Goal: Navigation & Orientation: Find specific page/section

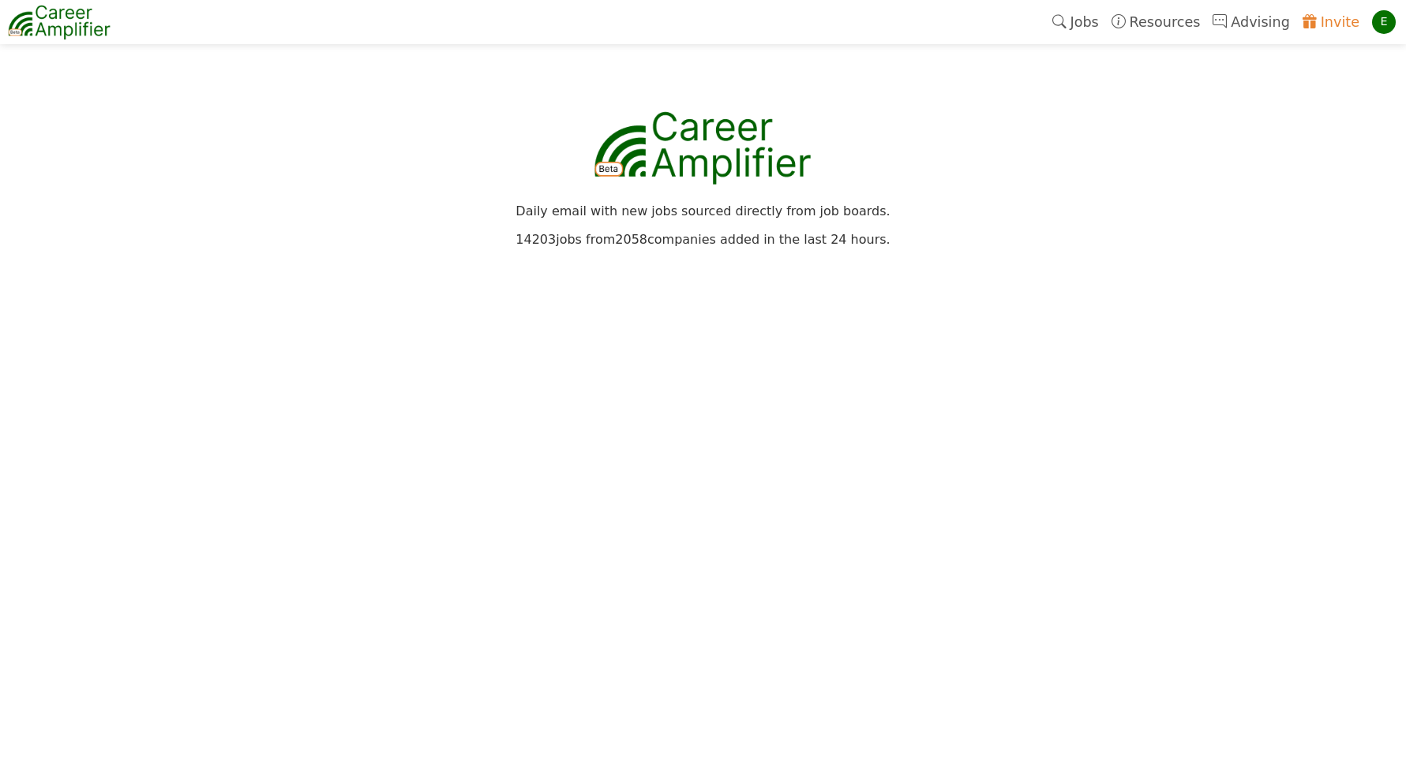
click at [1385, 28] on div "E" at bounding box center [1384, 22] width 24 height 24
click at [1308, 79] on link "Settings" at bounding box center [1332, 87] width 125 height 27
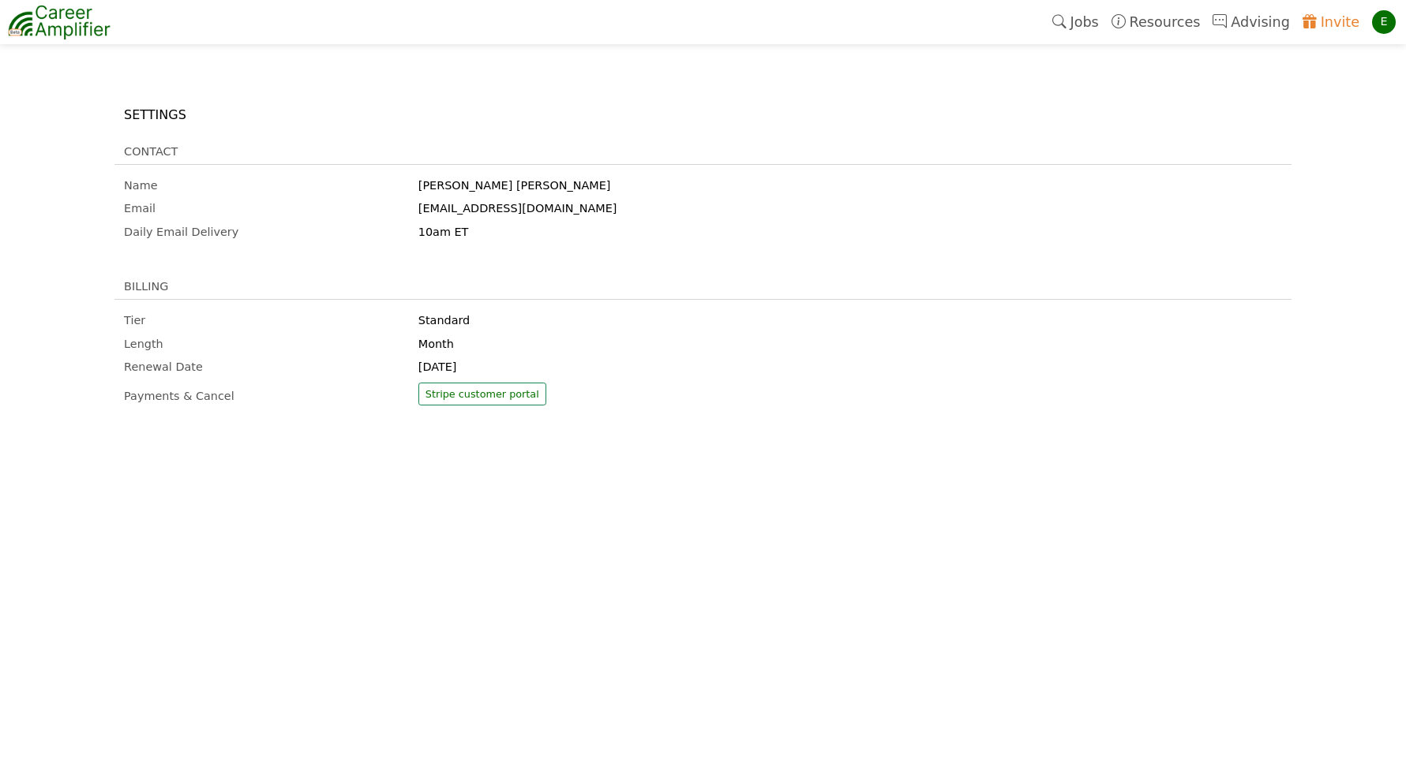
click at [1104, 23] on link "Jobs" at bounding box center [1075, 22] width 59 height 36
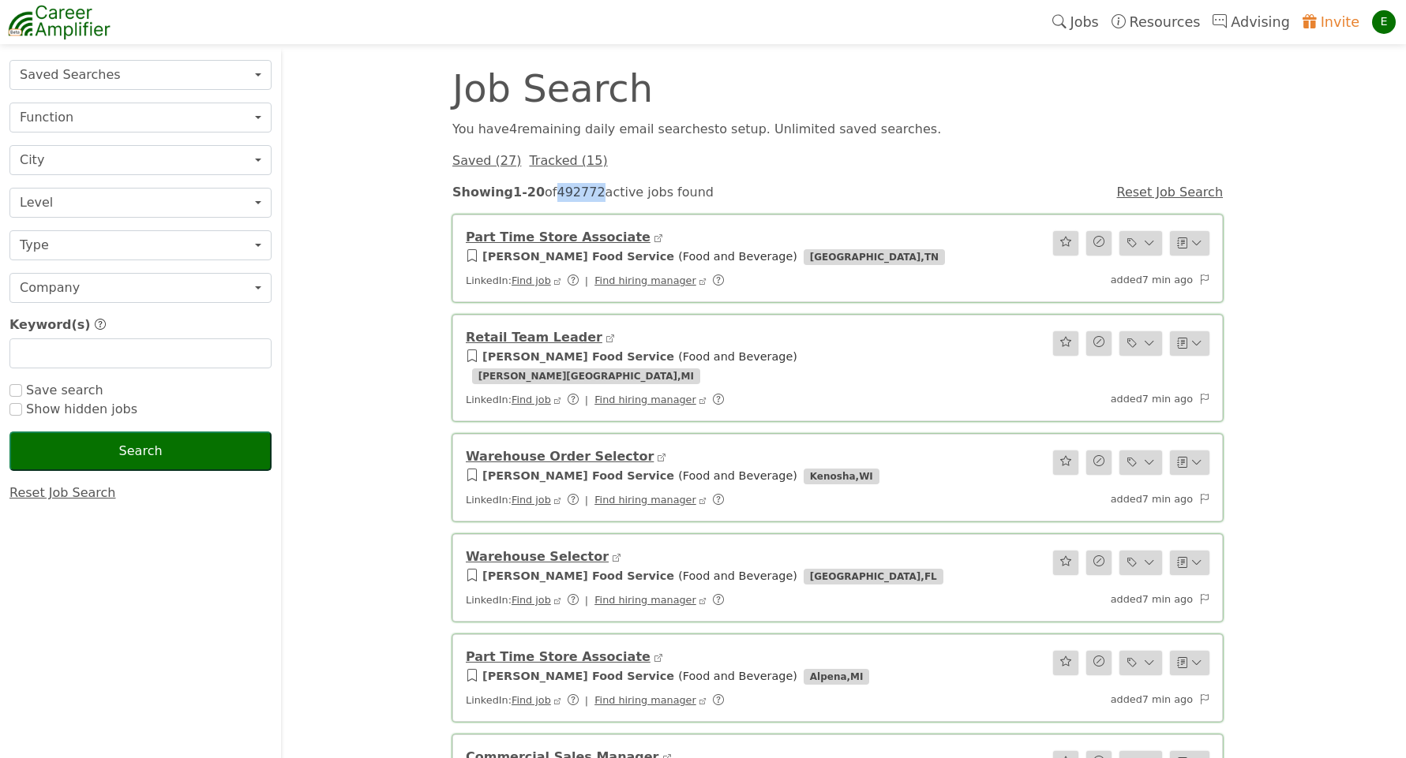
drag, startPoint x: 560, startPoint y: 193, endPoint x: 605, endPoint y: 193, distance: 45.0
click at [605, 193] on div "Showing 1 - 20 of 492772 active jobs found" at bounding box center [739, 192] width 592 height 19
click at [605, 193] on div "Showing 1 - 20 of 492772 active jobs found" at bounding box center [738, 192] width 490 height 363
click at [1339, 17] on link "Invite" at bounding box center [1330, 22] width 69 height 36
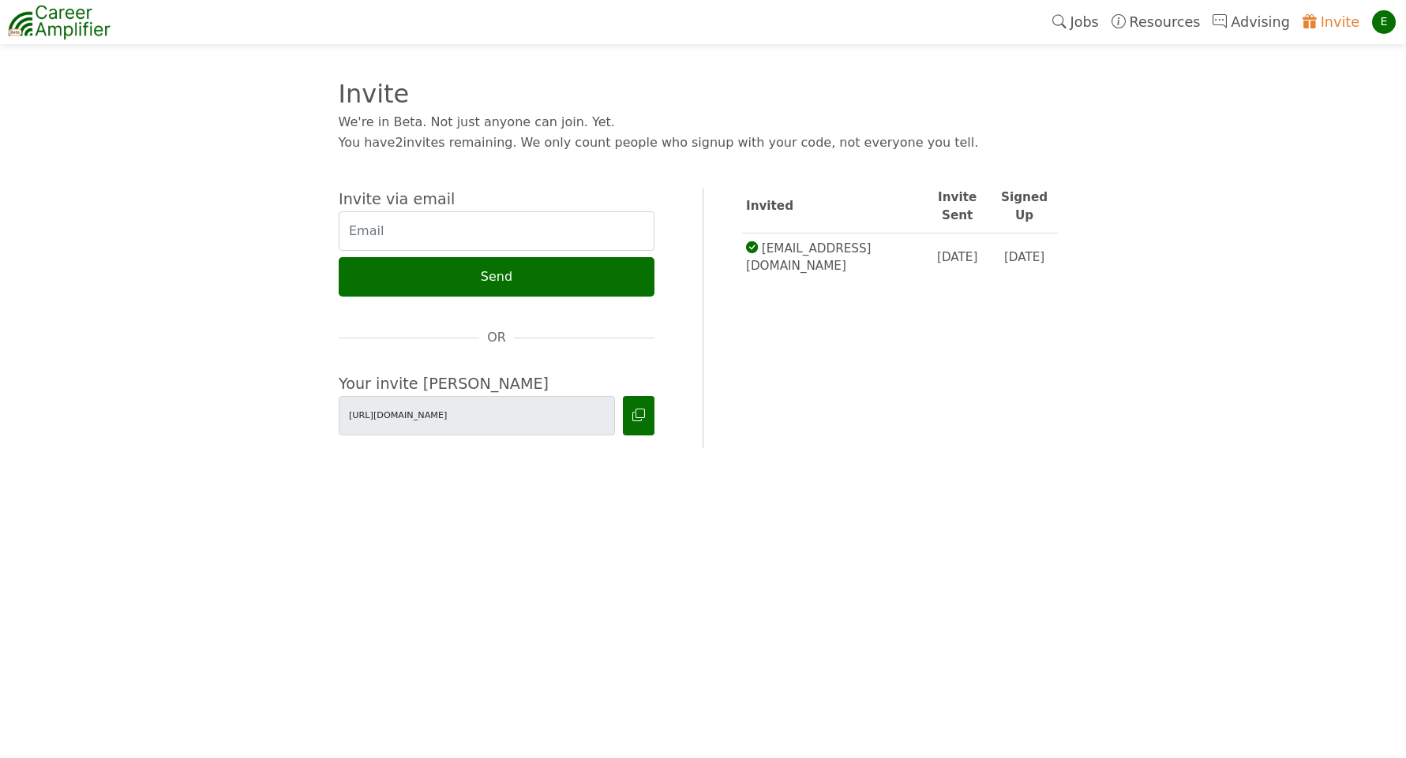
click at [1387, 21] on div "E" at bounding box center [1384, 22] width 24 height 24
click at [1318, 167] on link "Logout" at bounding box center [1332, 170] width 125 height 30
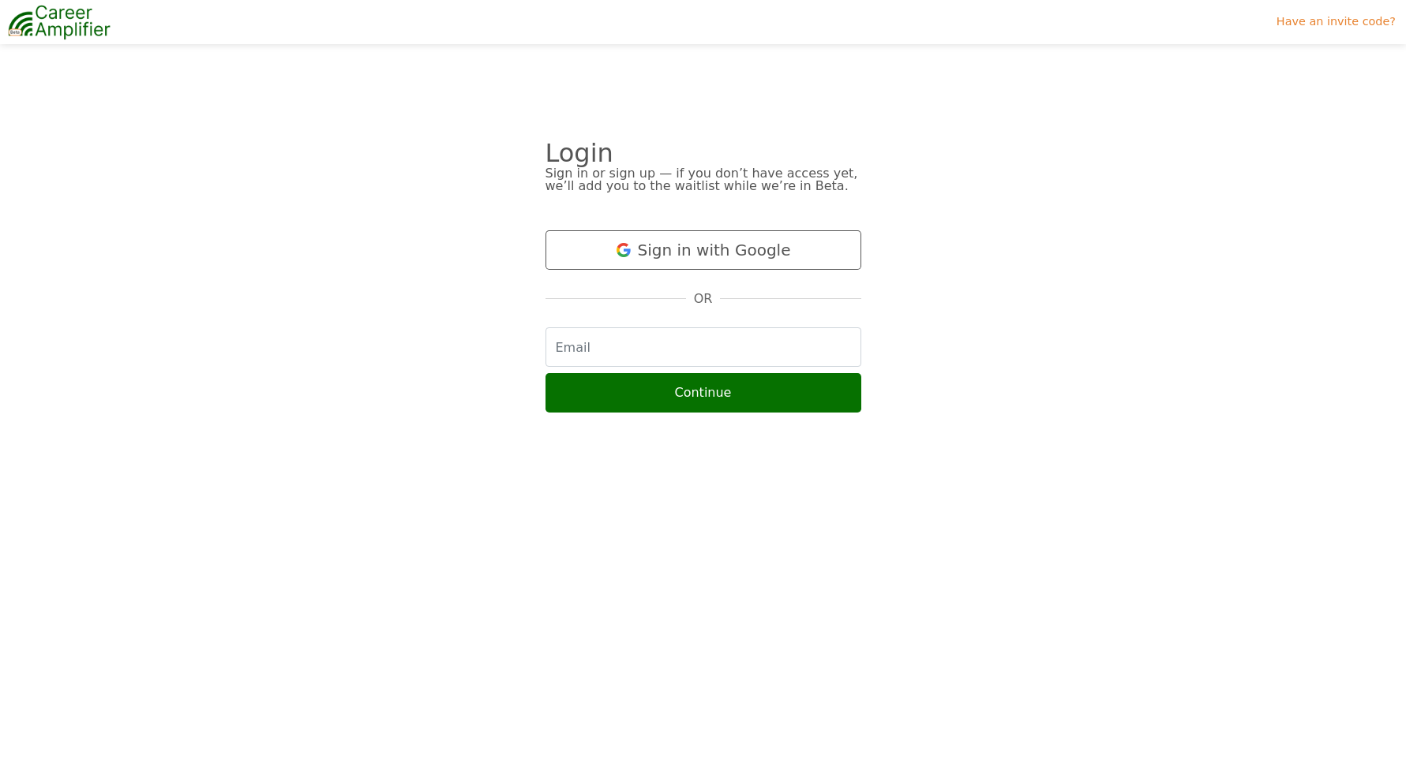
click at [57, 25] on img at bounding box center [59, 21] width 103 height 39
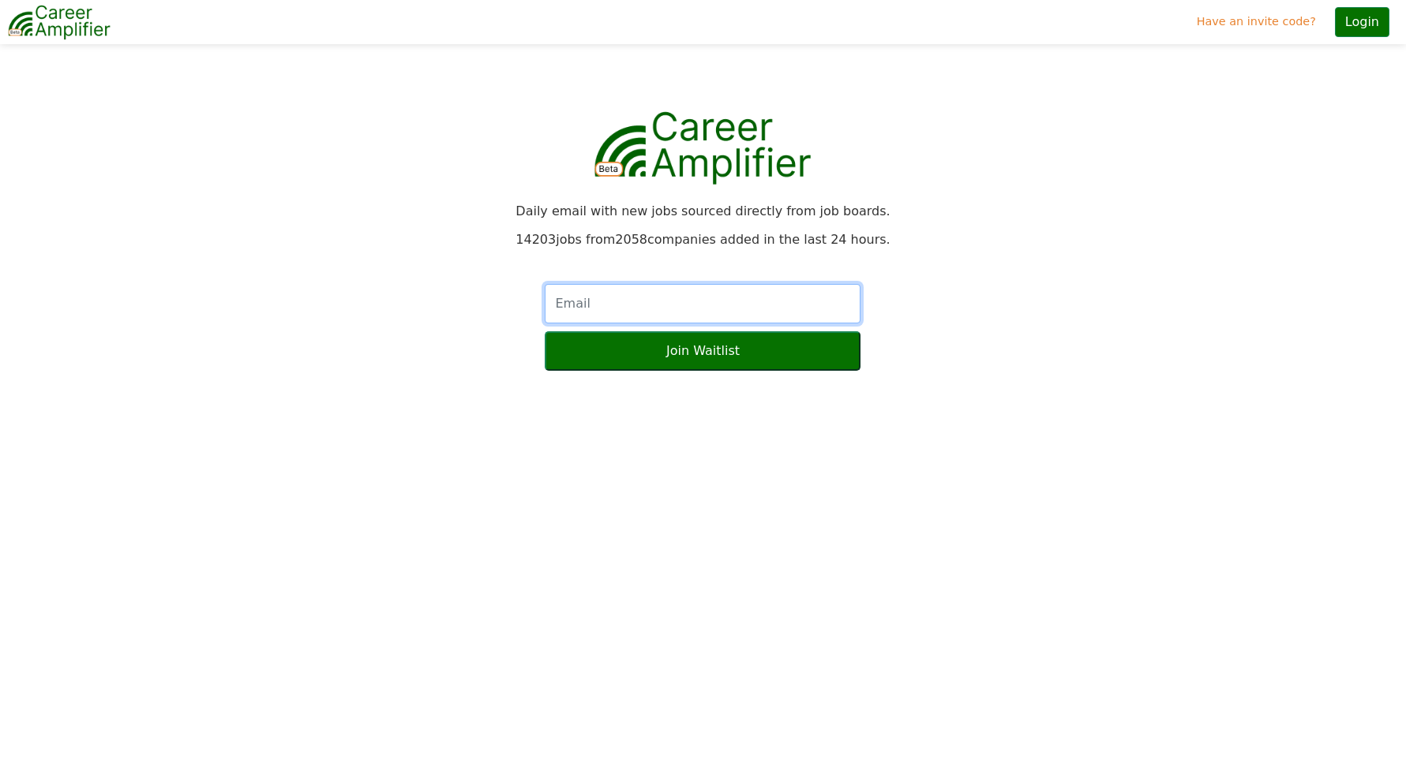
click at [615, 308] on input "text" at bounding box center [703, 303] width 316 height 39
drag, startPoint x: 517, startPoint y: 239, endPoint x: 876, endPoint y: 241, distance: 359.1
click at [876, 241] on div "14203 jobs from 2058 companies added in the last 24 hours." at bounding box center [702, 240] width 1177 height 13
click at [714, 244] on div "14203 jobs from 2058 companies added in the last 24 hours." at bounding box center [702, 240] width 1177 height 13
click at [706, 239] on div "14203 jobs from 2058 companies added in the last 24 hours." at bounding box center [702, 240] width 1177 height 13
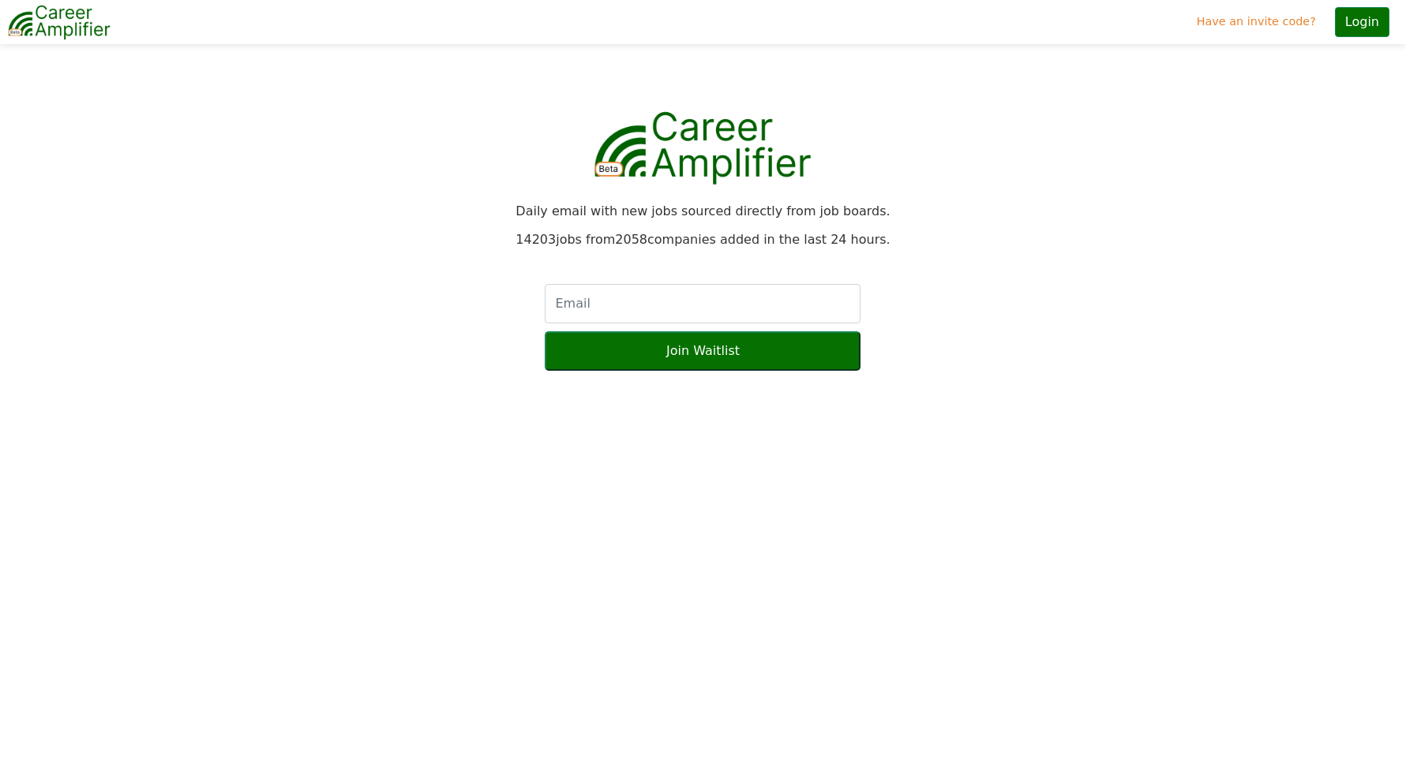
click at [462, 259] on div at bounding box center [703, 284] width 588 height 77
